Goal: Find specific page/section: Find specific page/section

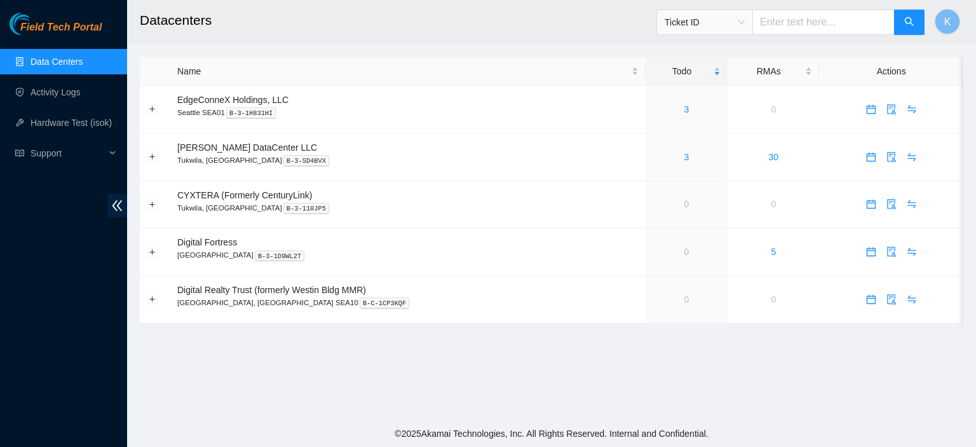
click at [34, 236] on div "Field Tech Portal Data Centers Activity Logs Hardware Test (isok) Support" at bounding box center [63, 230] width 127 height 434
click at [339, 407] on main "Datacenters Ticket ID K Name Todo RMAs Actions EdgeConneX Holdings, LLC [GEOGRA…" at bounding box center [551, 210] width 849 height 420
